Goal: Task Accomplishment & Management: Manage account settings

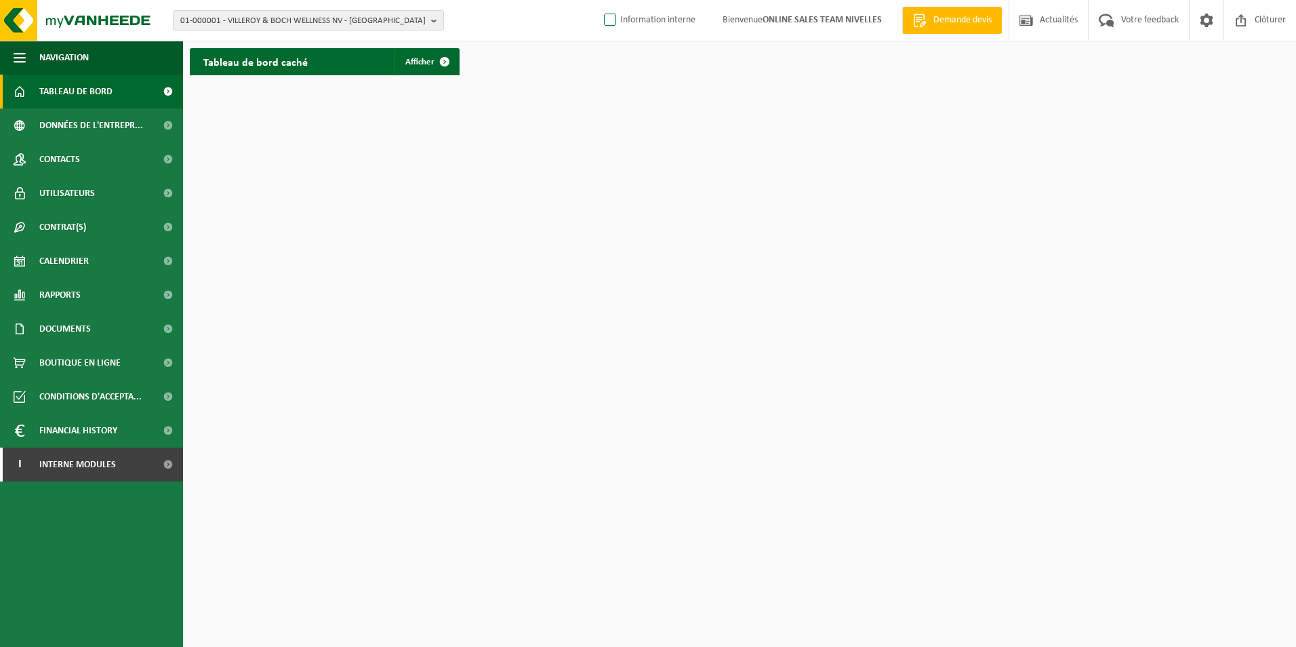
click at [601, 13] on label "Information interne" at bounding box center [648, 20] width 94 height 20
click at [599, 0] on input "Information interne" at bounding box center [599, -1] width 1 height 1
checkbox input "true"
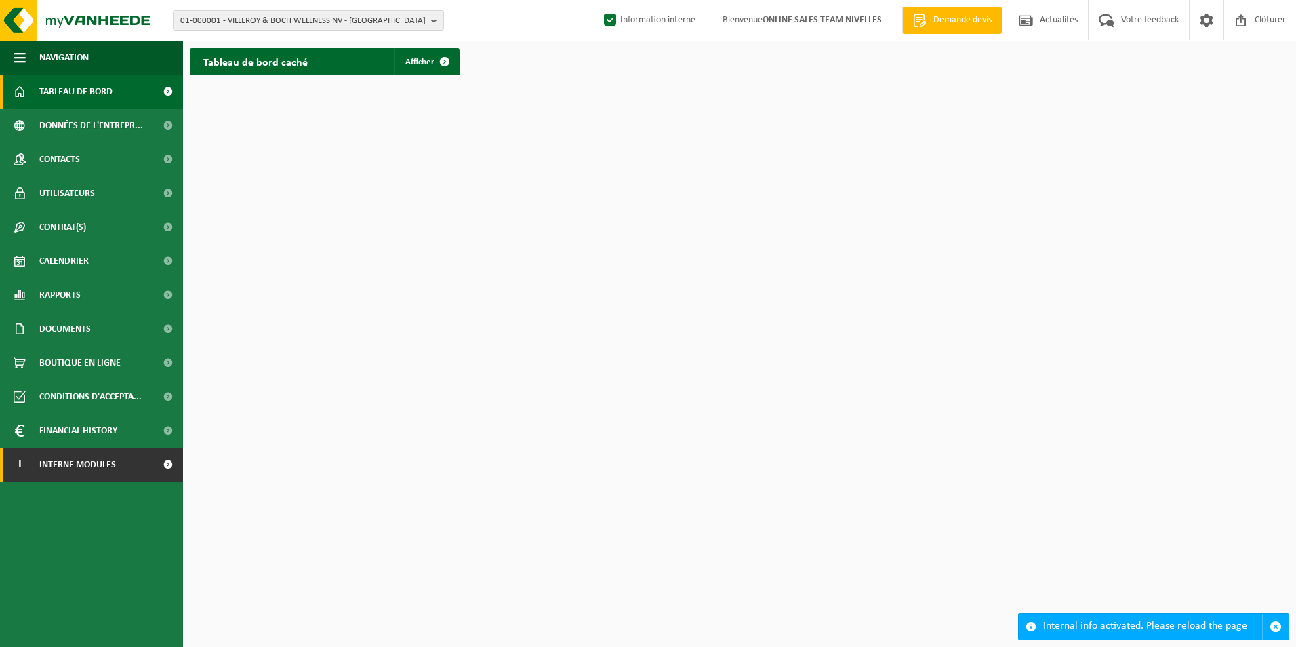
click at [119, 462] on link "I Interne modules" at bounding box center [91, 464] width 183 height 34
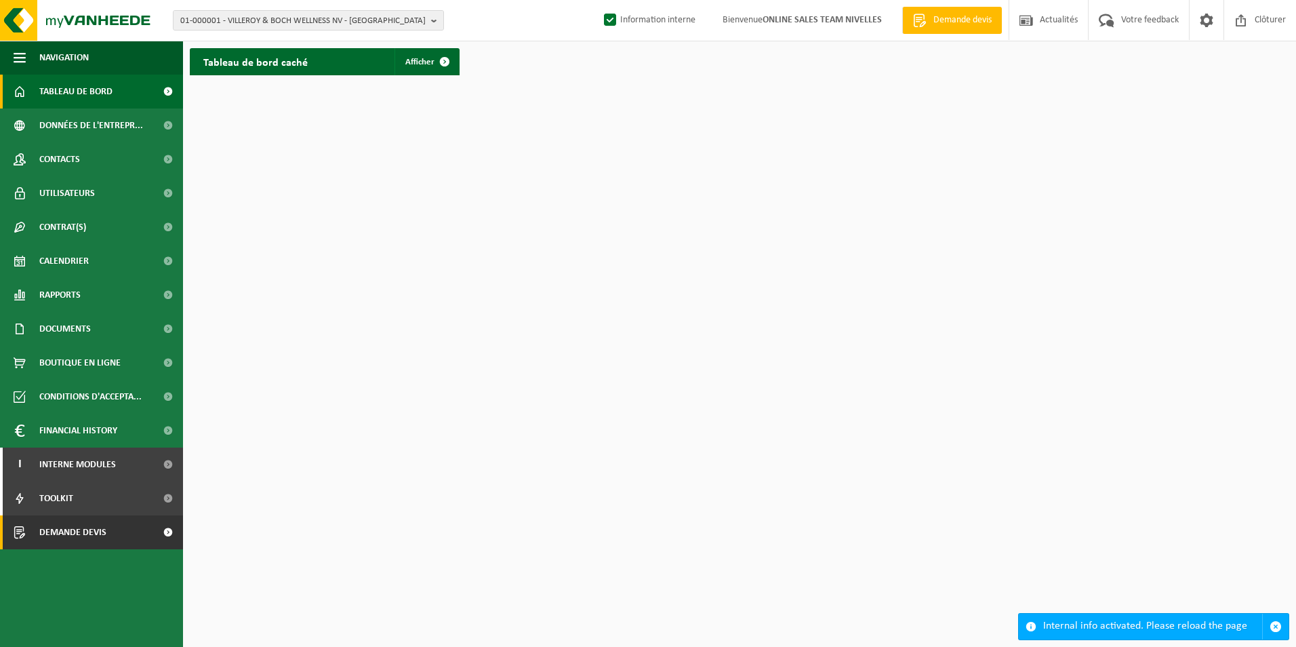
click at [61, 535] on span "Demande devis" at bounding box center [72, 532] width 67 height 34
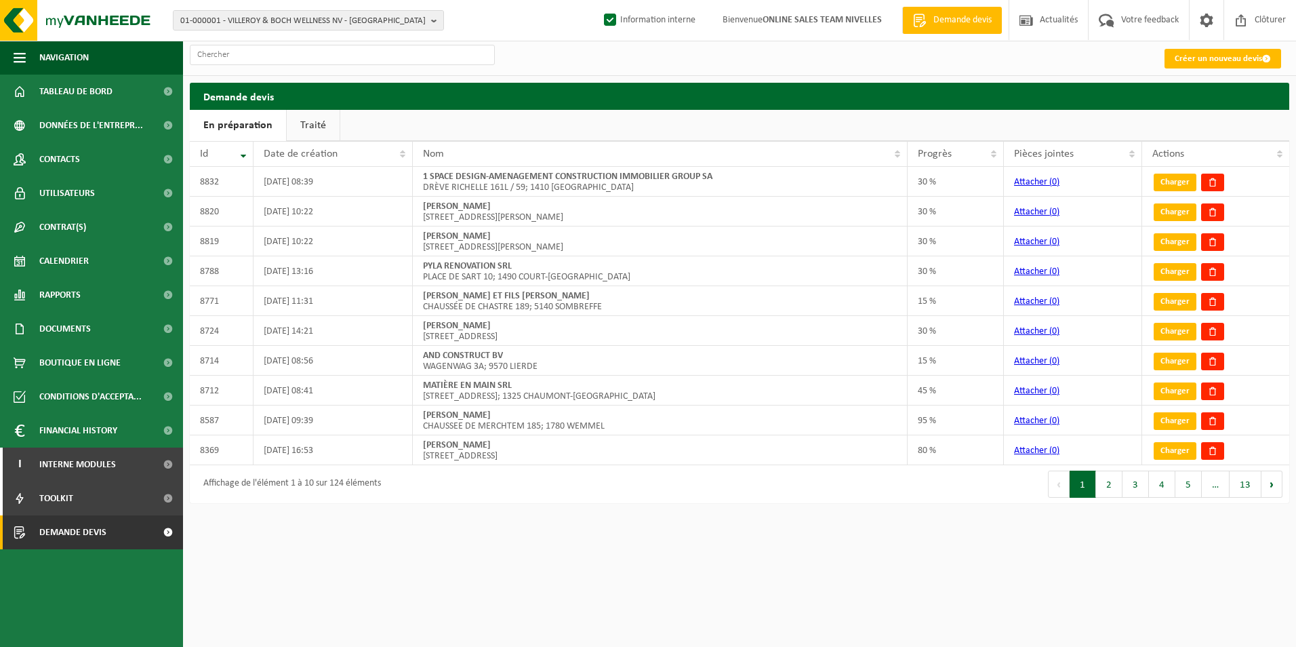
click at [306, 123] on link "Traité" at bounding box center [313, 125] width 53 height 31
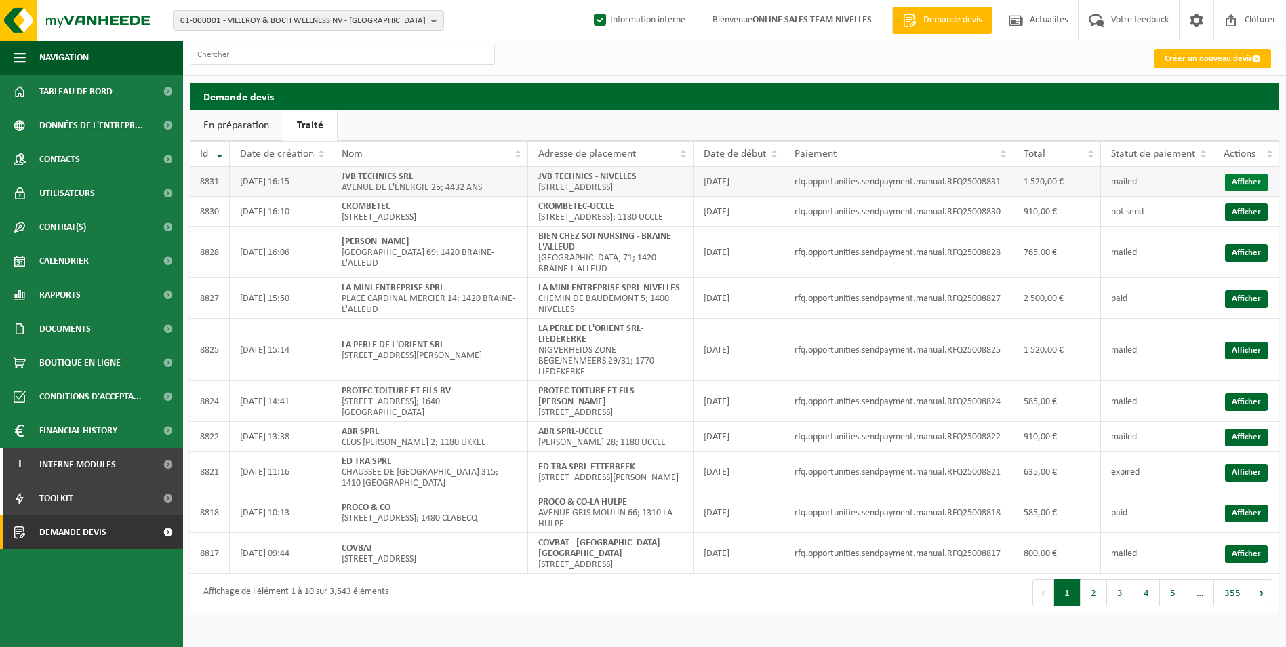
click at [1255, 179] on link "Afficher" at bounding box center [1246, 183] width 43 height 18
